Goal: Understand process/instructions: Learn how to perform a task or action

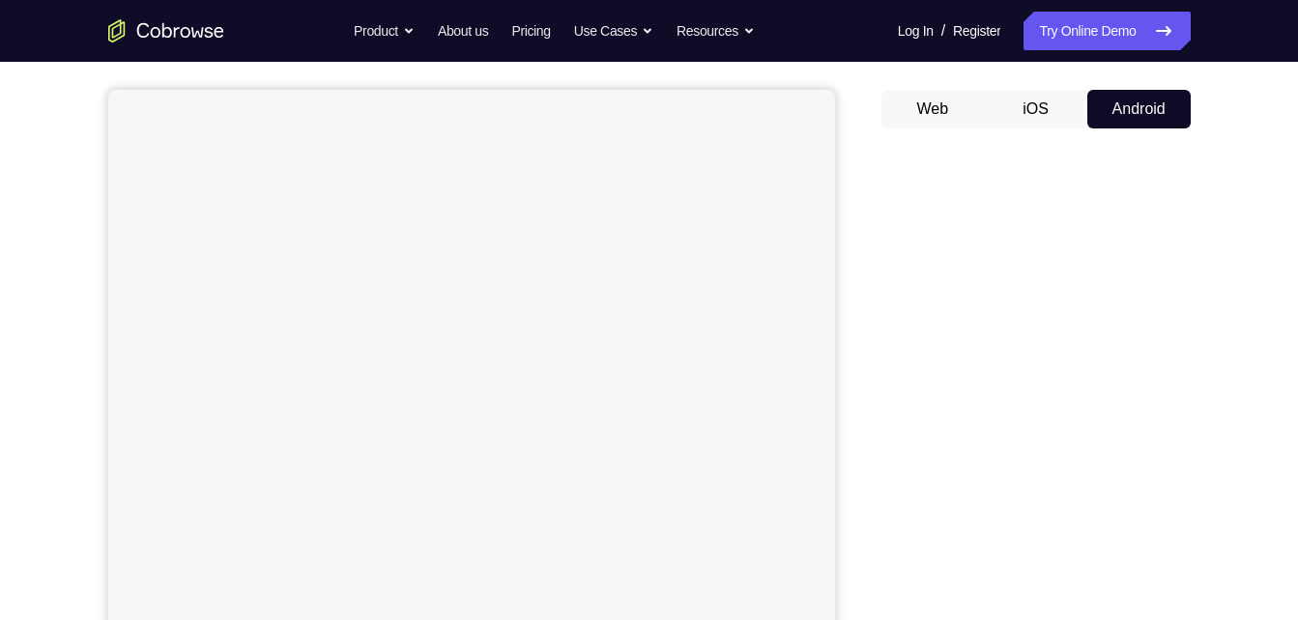
scroll to position [164, 0]
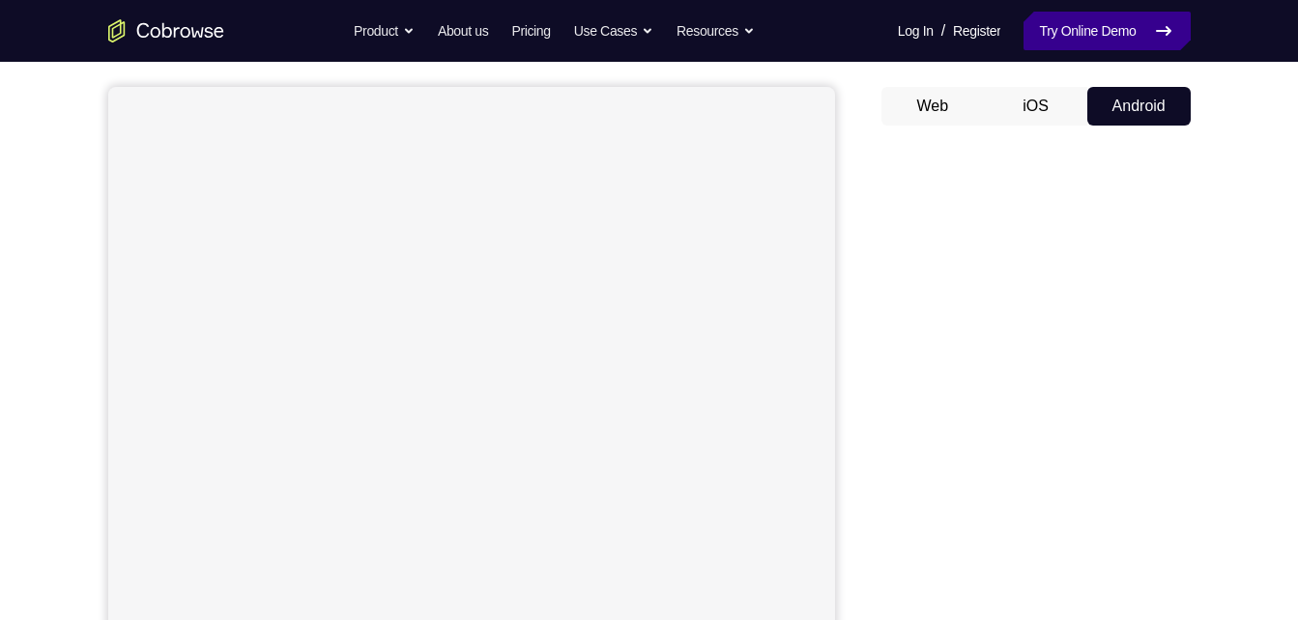
click at [1075, 25] on link "Try Online Demo" at bounding box center [1107, 31] width 166 height 39
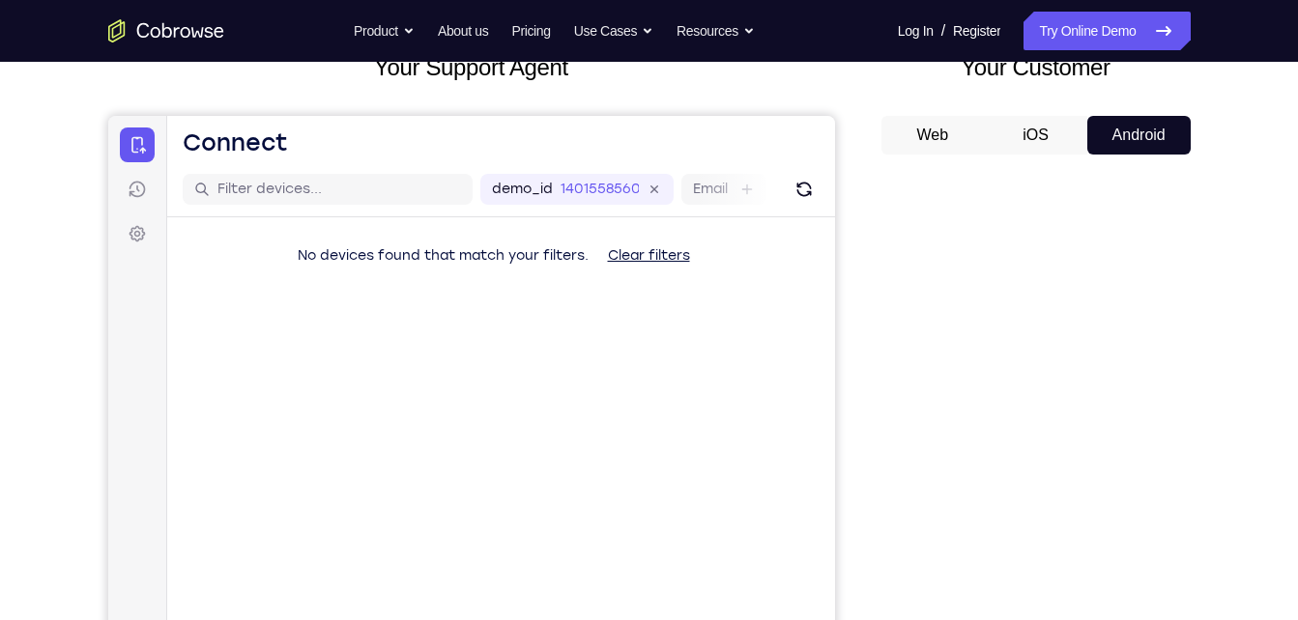
scroll to position [143, 0]
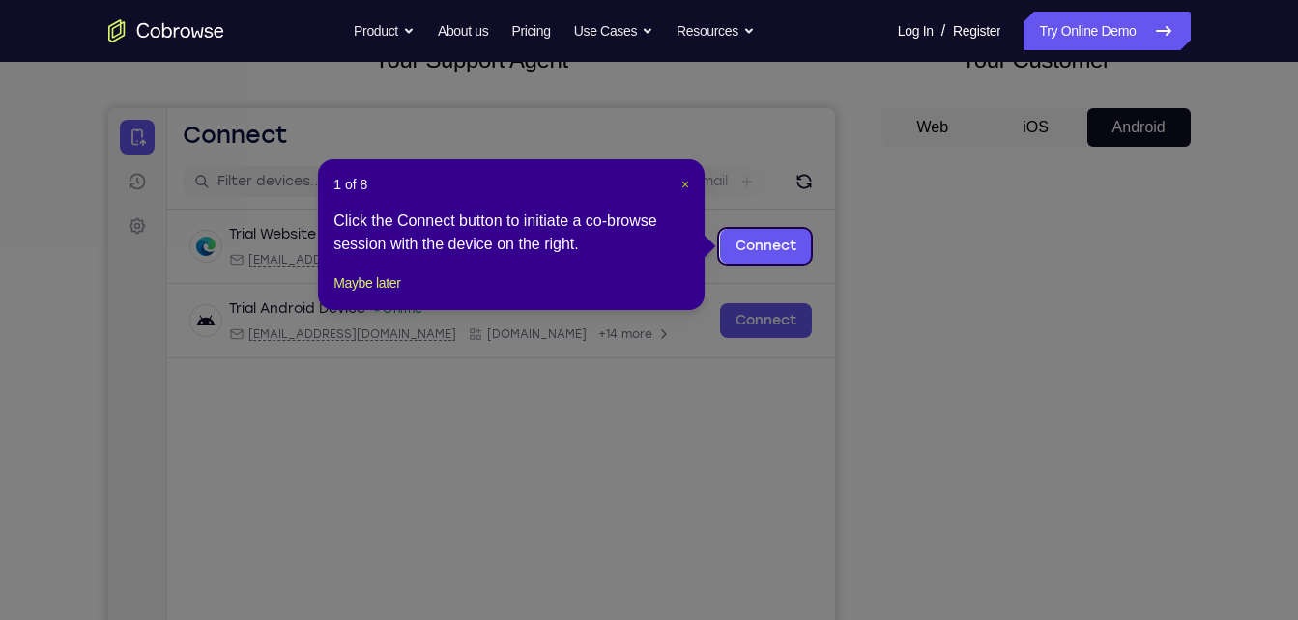
click at [685, 185] on span "×" at bounding box center [685, 184] width 8 height 15
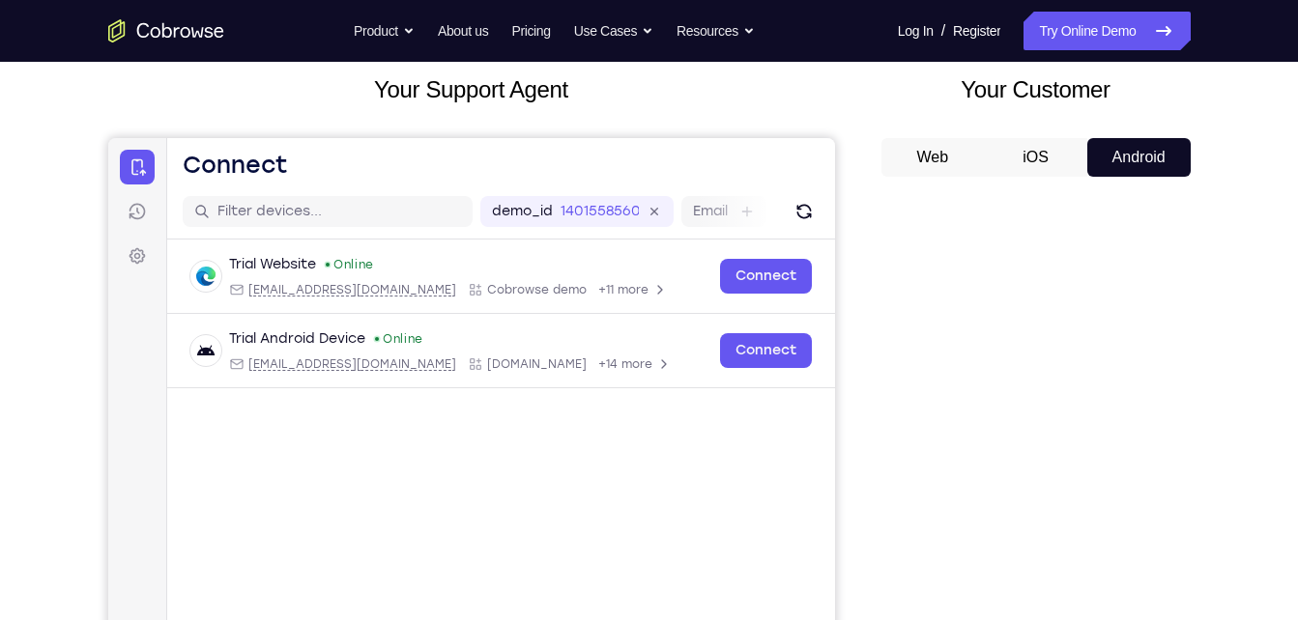
scroll to position [96, 0]
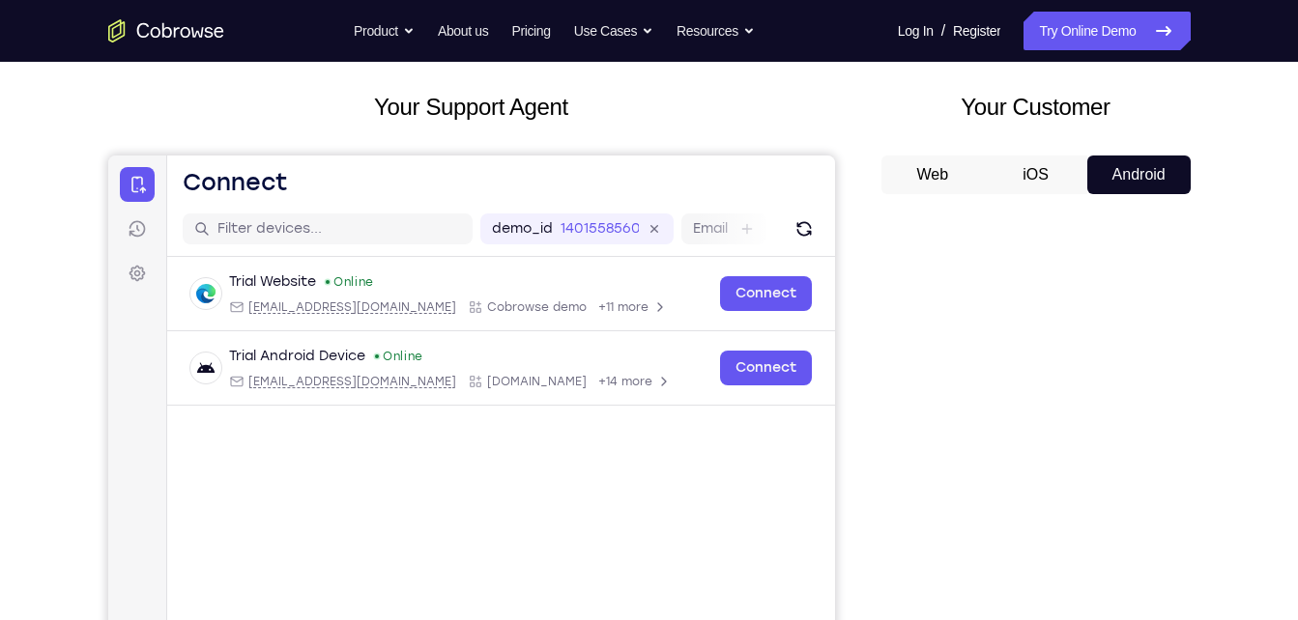
click at [1102, 147] on div "Your Customer Web iOS Android" at bounding box center [1035, 447] width 309 height 714
click at [1102, 154] on div "Your Customer Web iOS Android" at bounding box center [1035, 447] width 309 height 714
click at [1102, 161] on button "Android" at bounding box center [1138, 175] width 103 height 39
click at [1091, 38] on link "Try Online Demo" at bounding box center [1107, 31] width 166 height 39
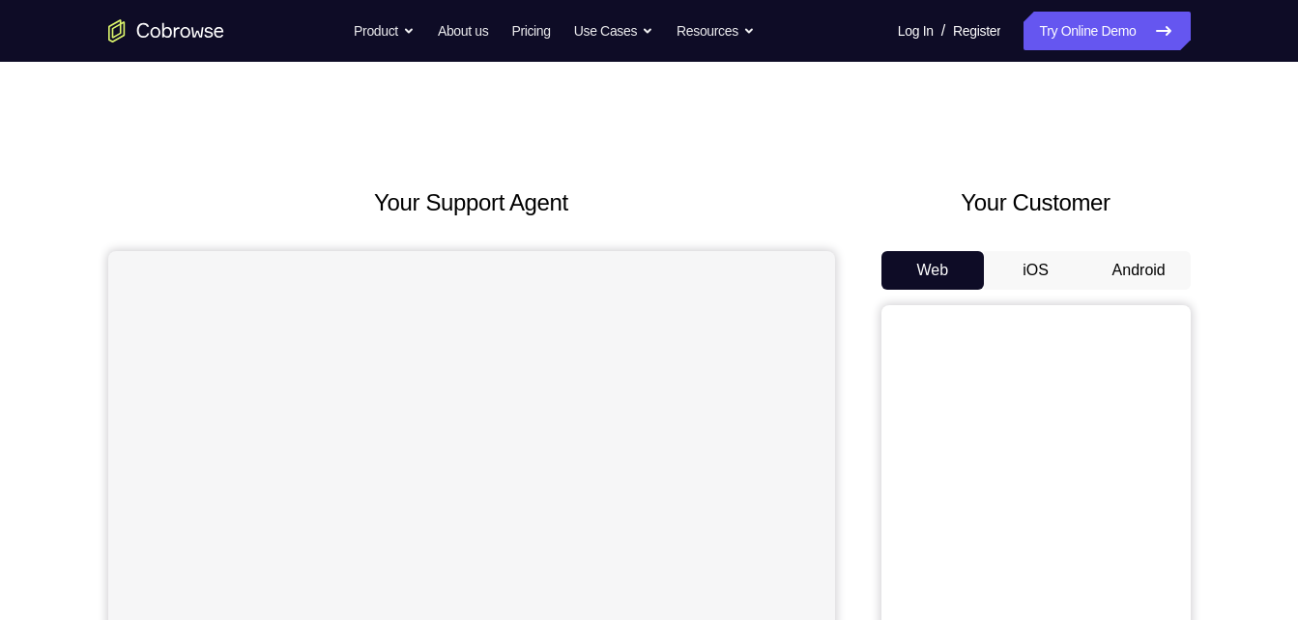
click at [1106, 273] on button "Android" at bounding box center [1138, 270] width 103 height 39
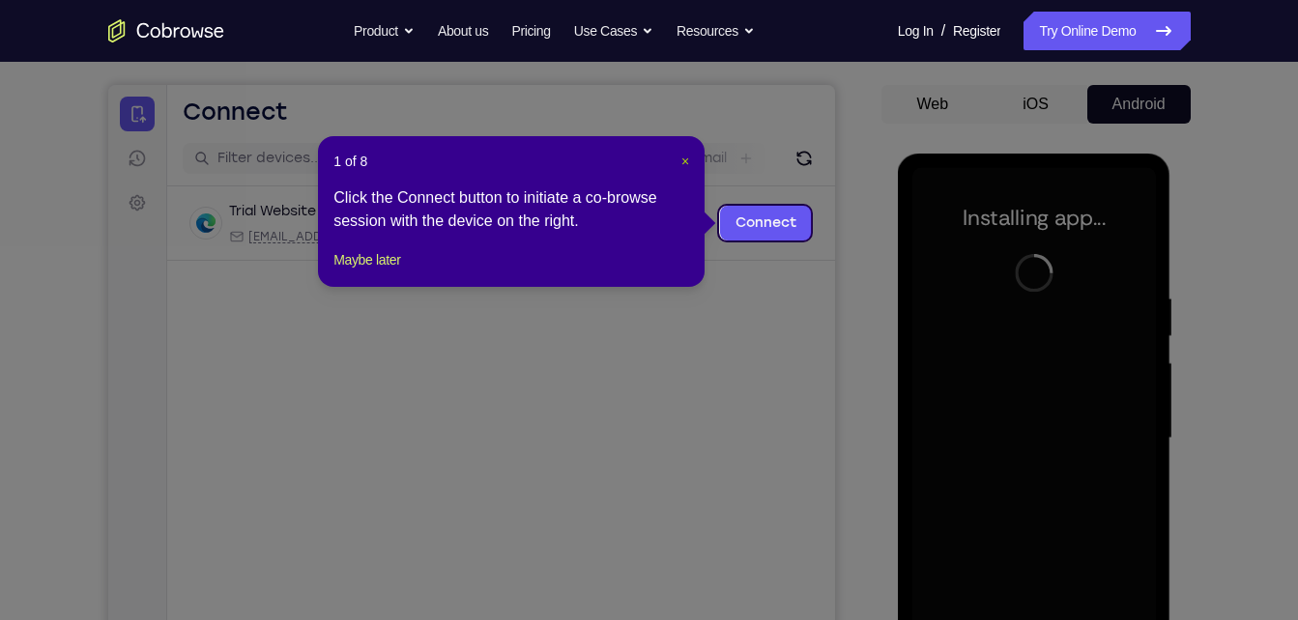
click at [683, 157] on span "×" at bounding box center [685, 161] width 8 height 15
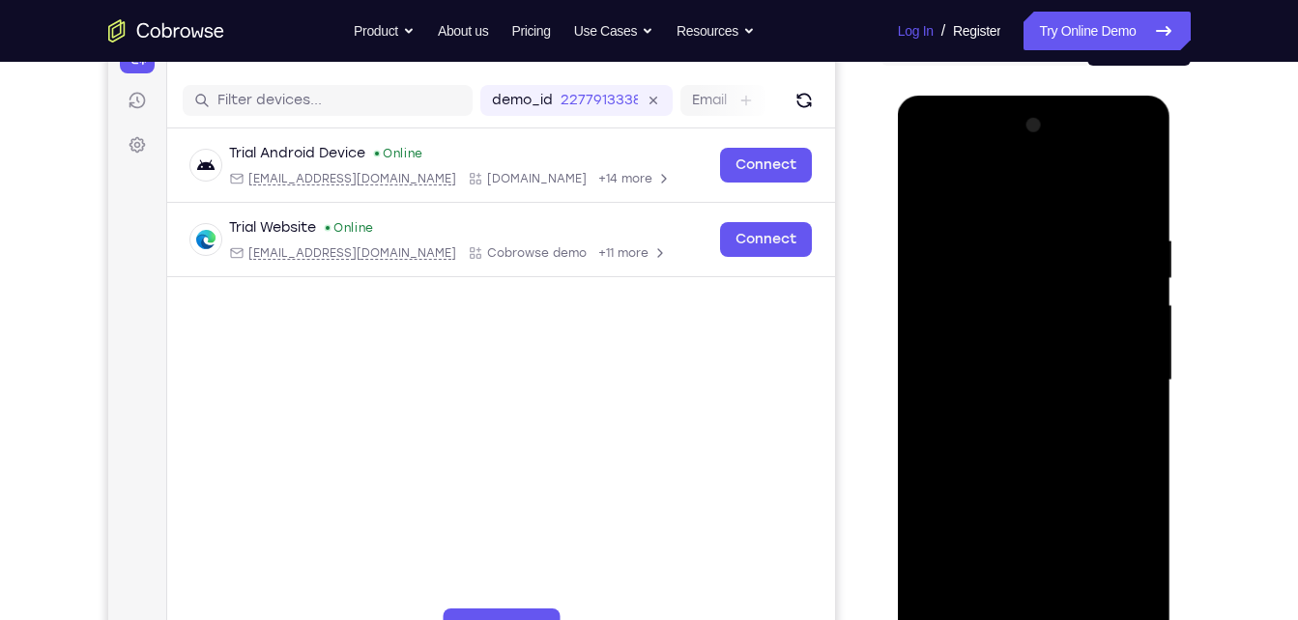
scroll to position [225, 0]
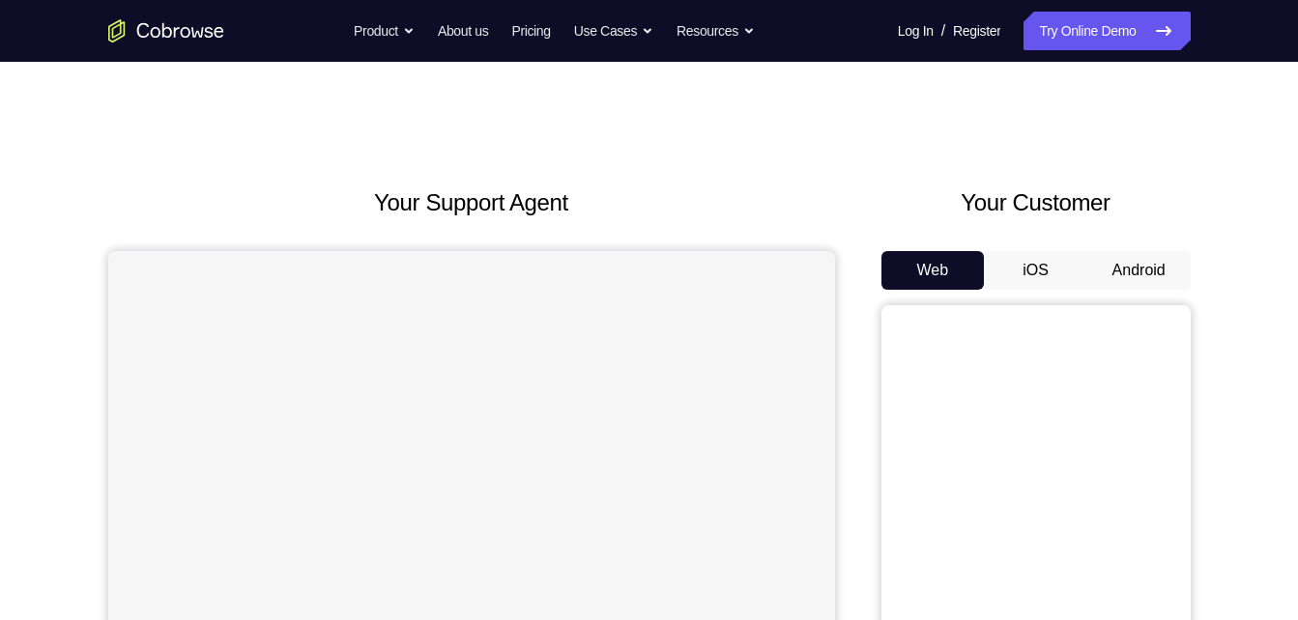
click at [1107, 268] on button "Android" at bounding box center [1138, 270] width 103 height 39
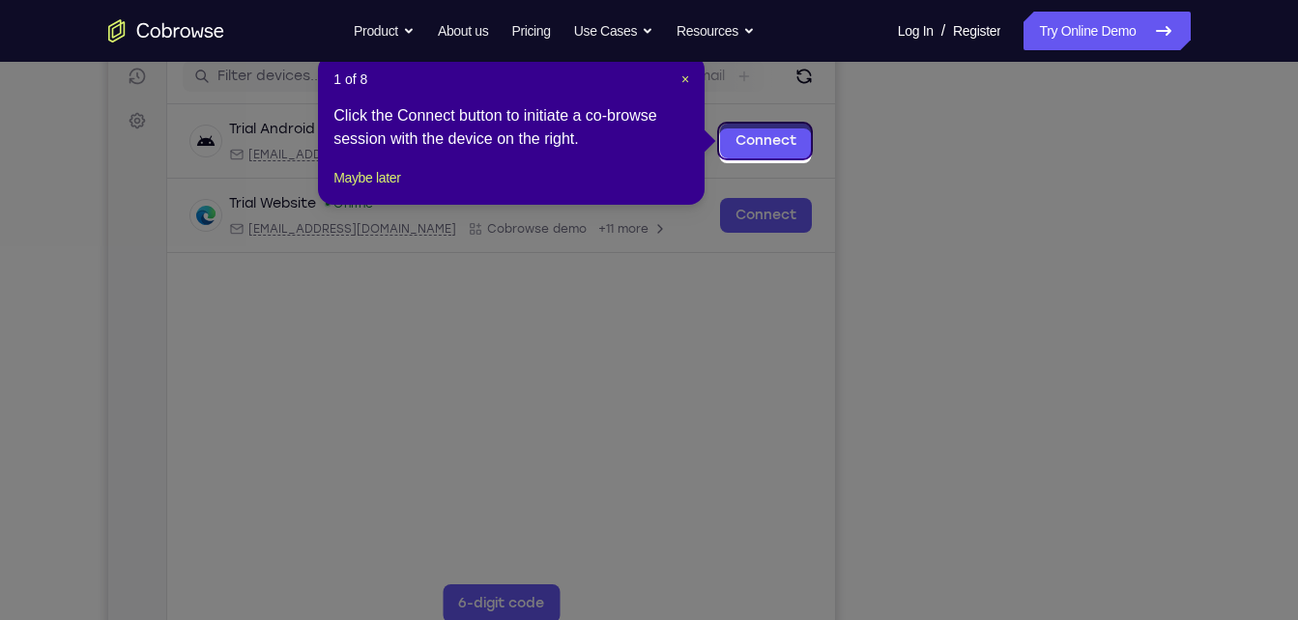
scroll to position [242, 0]
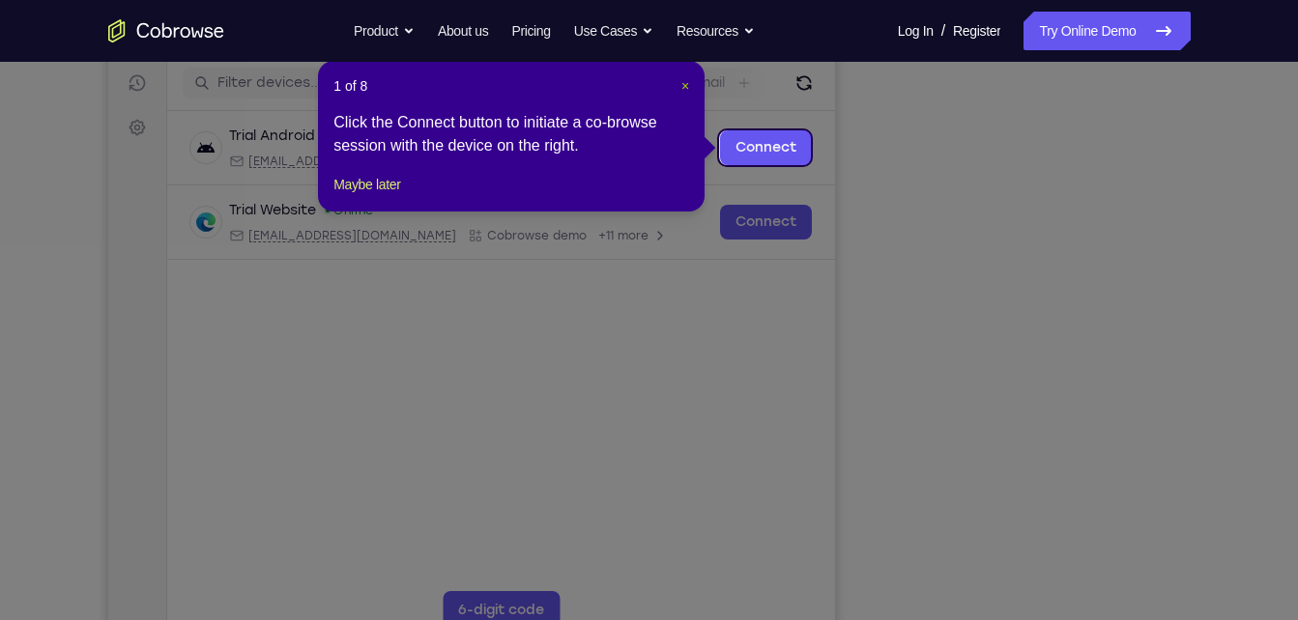
click at [681, 87] on span "×" at bounding box center [685, 85] width 8 height 15
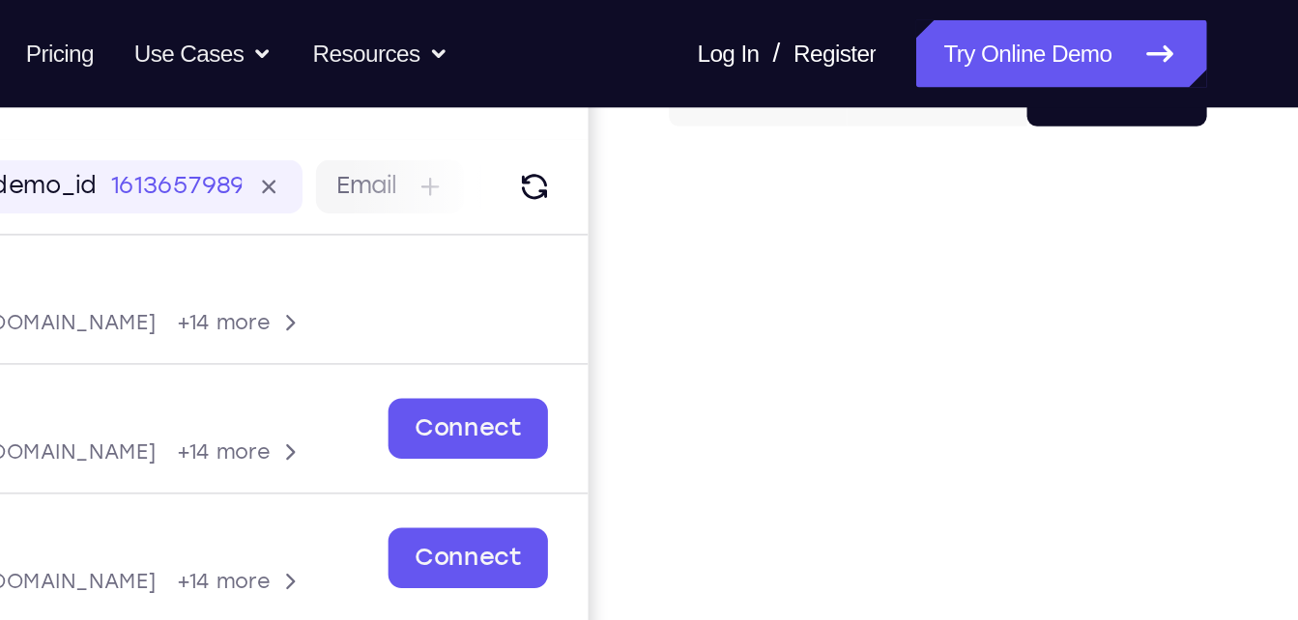
scroll to position [193, 0]
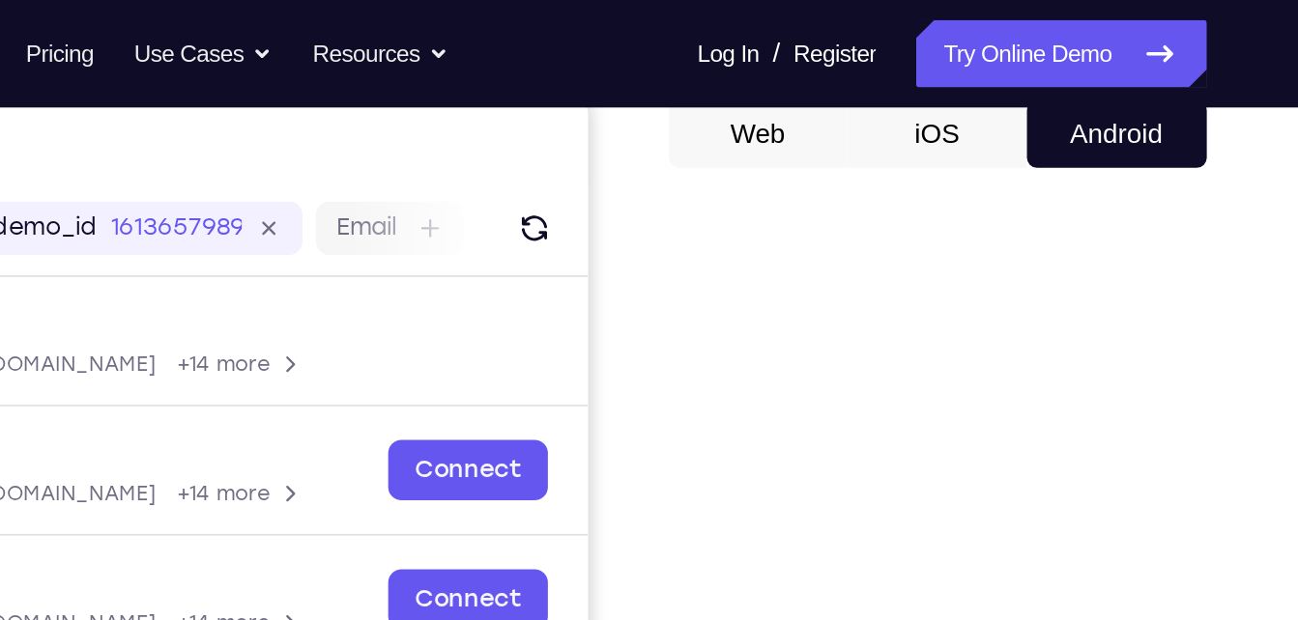
click at [1123, 69] on button "Android" at bounding box center [1138, 77] width 103 height 39
click at [1054, 76] on button "iOS" at bounding box center [1035, 77] width 103 height 39
